Goal: Check status: Check status

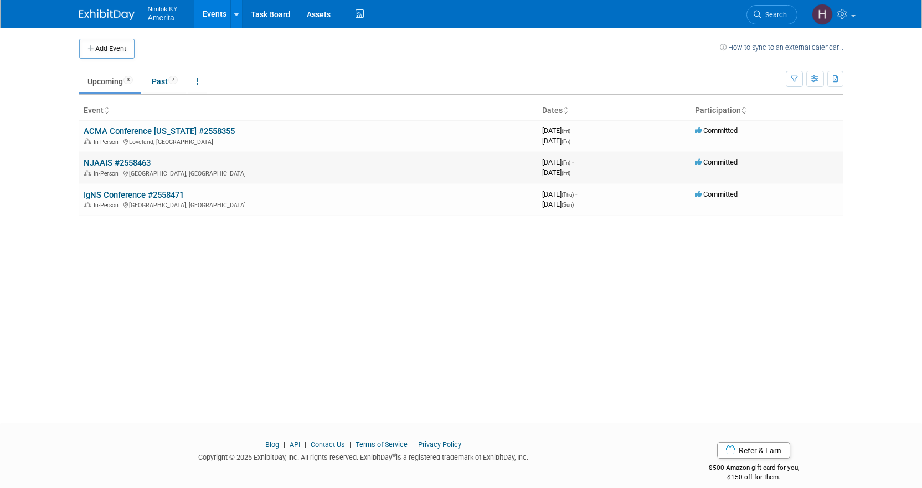
click at [116, 162] on link "NJAAIS #2558463" at bounding box center [117, 163] width 67 height 10
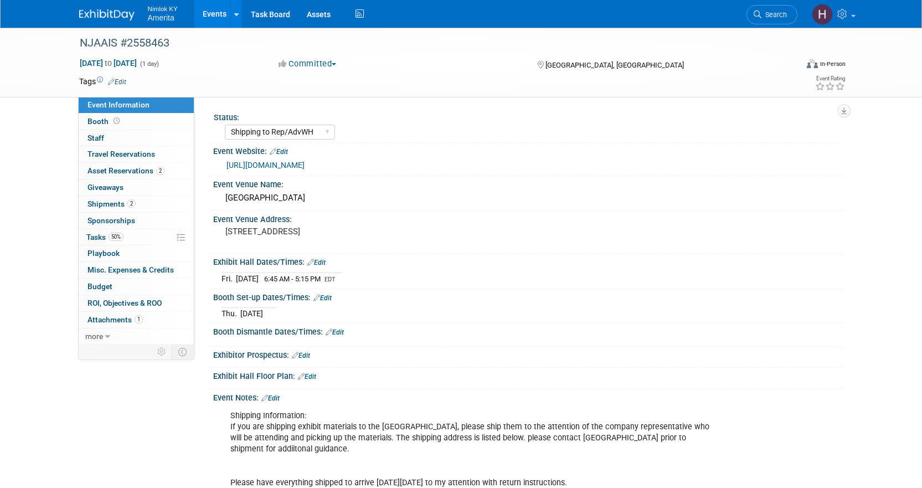
select select "Shipping to Rep/AdvWH"
click at [114, 202] on span "Shipments 2" at bounding box center [112, 203] width 48 height 9
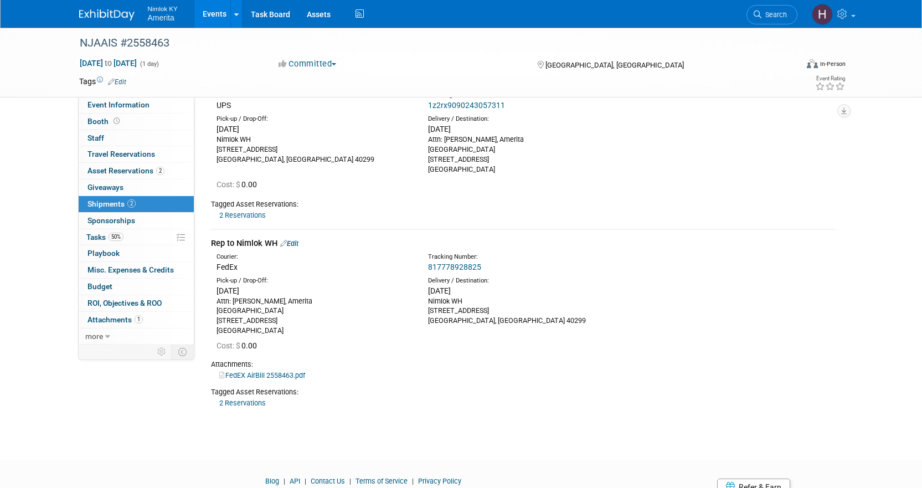
scroll to position [55, 0]
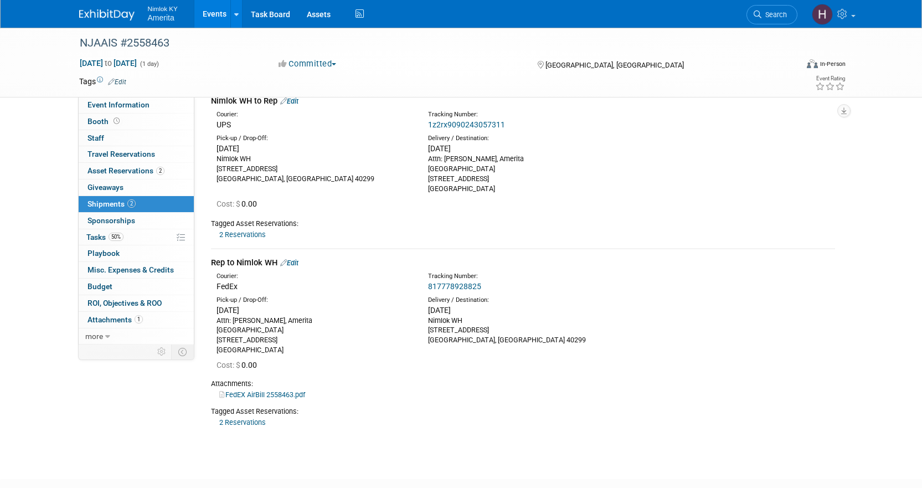
drag, startPoint x: 503, startPoint y: 189, endPoint x: 215, endPoint y: 112, distance: 297.7
click at [215, 112] on td "Nimlok WH to Rep Edit Courier: UPS Tracking Number: 1z2rx9090243057311 10501 Bu…" at bounding box center [523, 167] width 624 height 161
copy td "Courier: UPS Tracking Number: 1z2rx9090243057311 Pick-up / Drop-Off: Tue. Sep 1…"
click at [150, 107] on link "Event Information" at bounding box center [136, 105] width 115 height 16
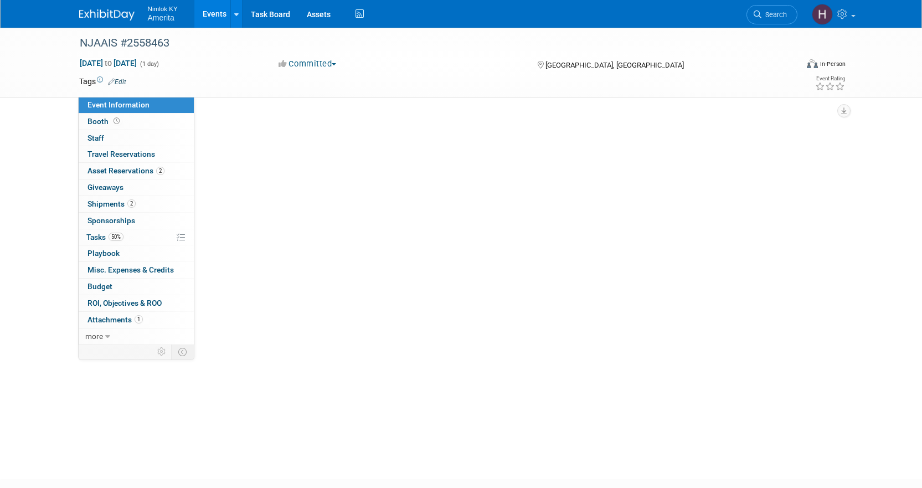
scroll to position [0, 0]
select select "Shipping to Rep/AdvWH"
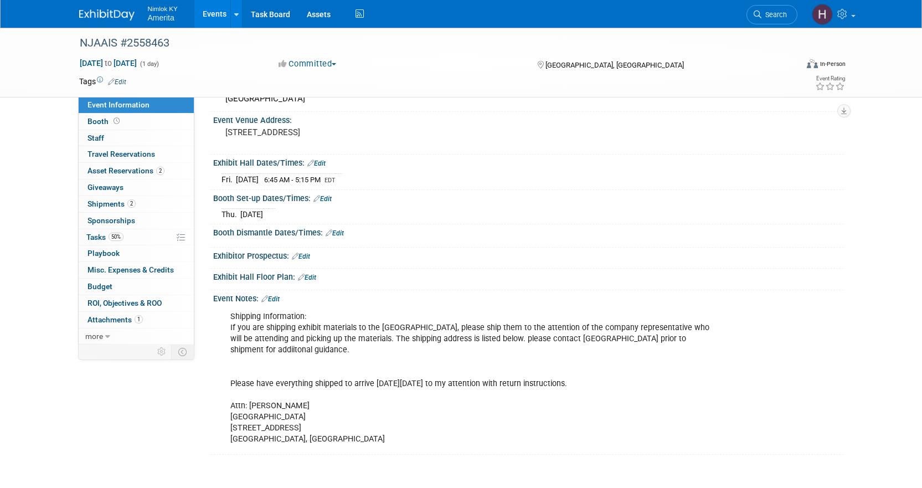
scroll to position [111, 0]
